Goal: Entertainment & Leisure: Browse casually

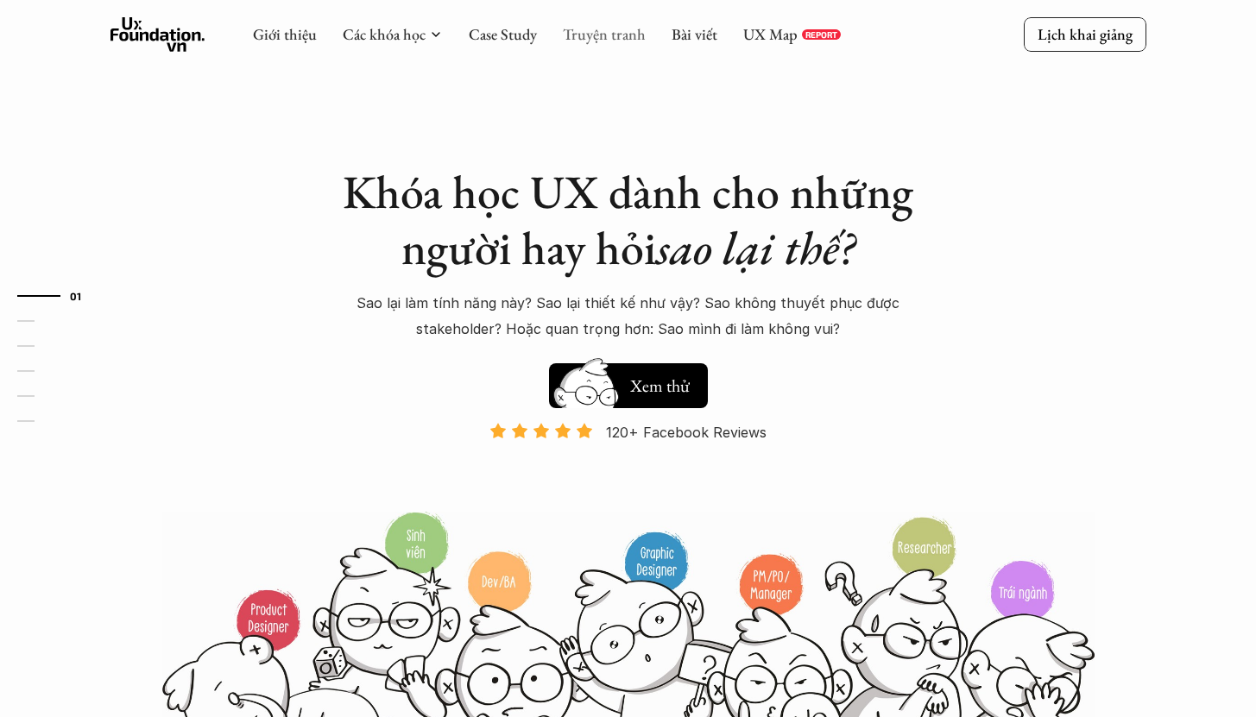
click at [587, 39] on link "Truyện tranh" at bounding box center [604, 34] width 83 height 20
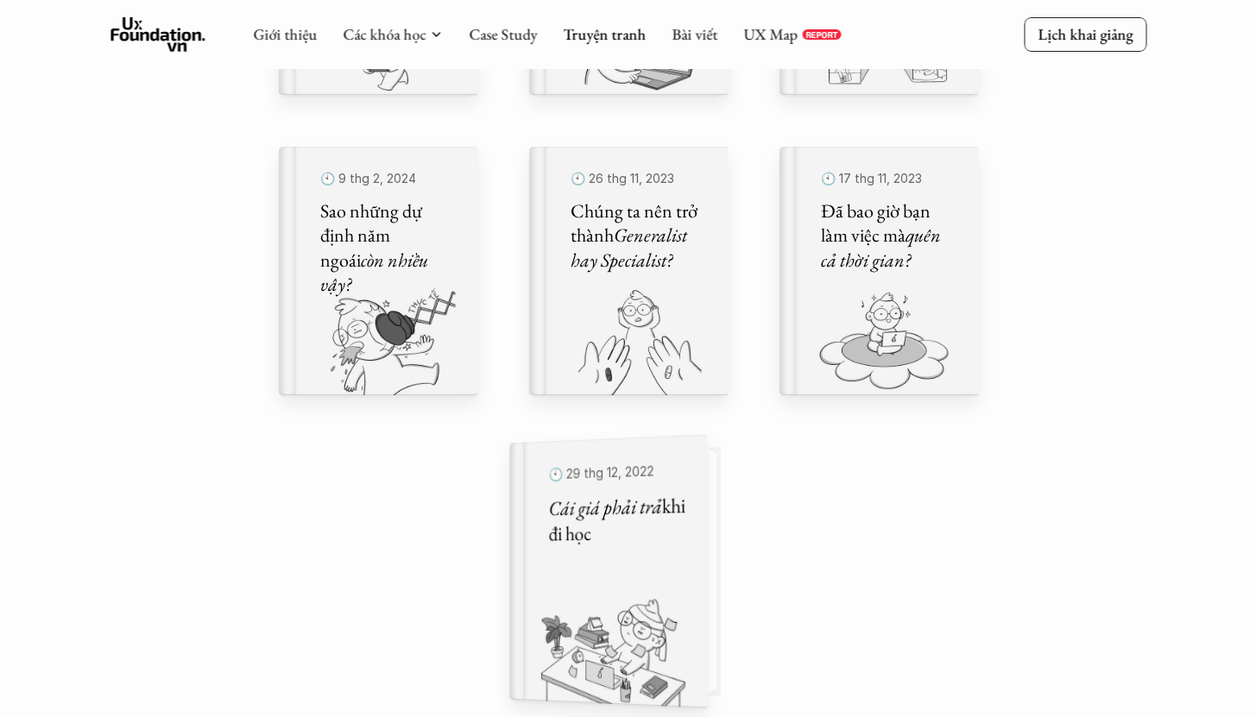
scroll to position [1087, 0]
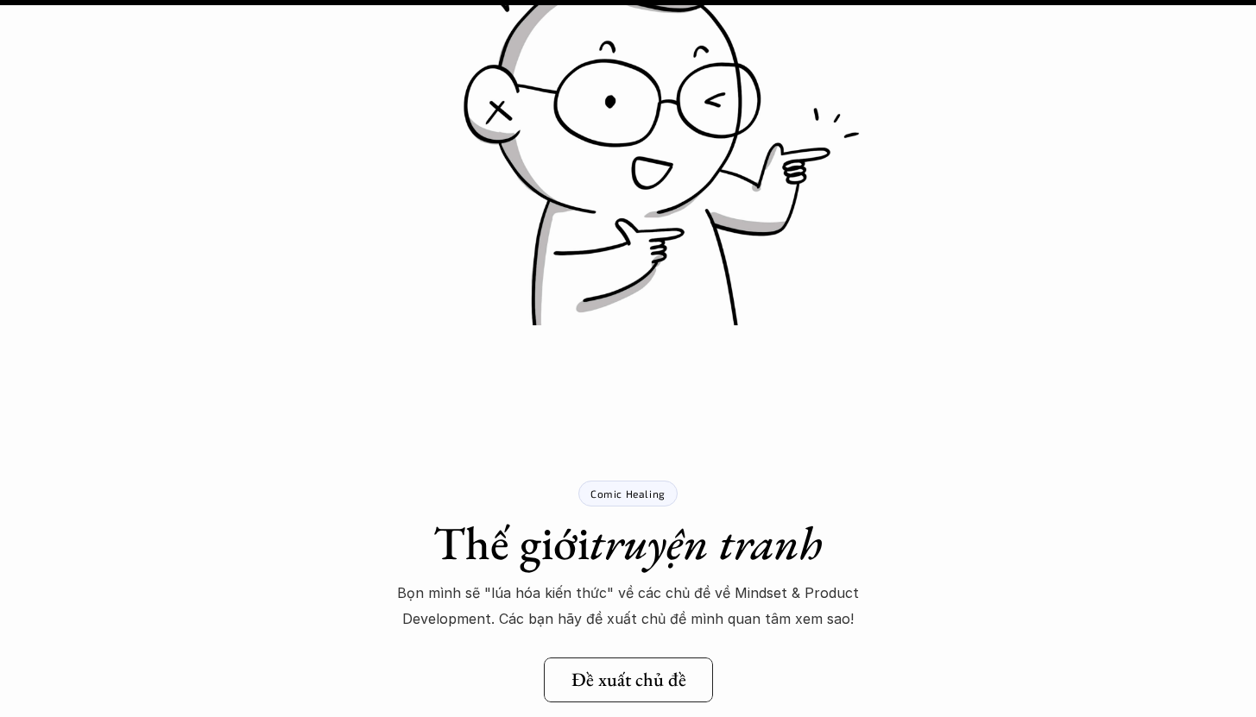
scroll to position [34127, 0]
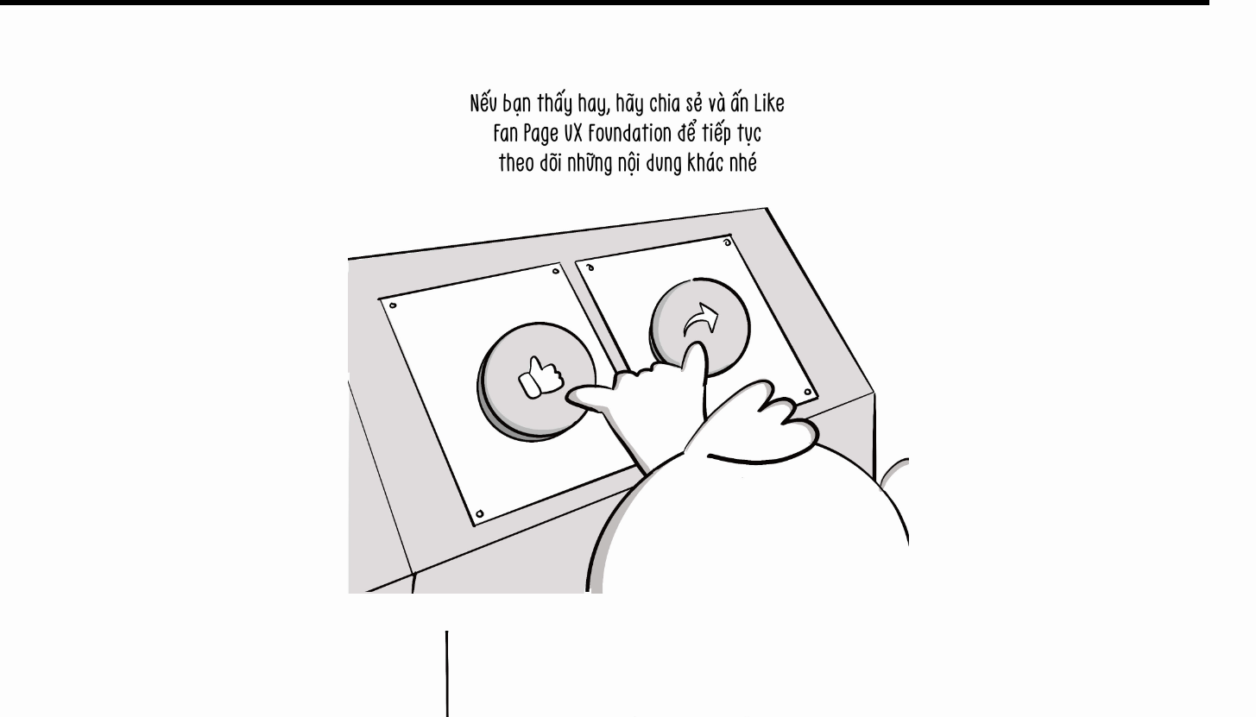
scroll to position [27862, 0]
